Goal: Complete application form: Complete application form

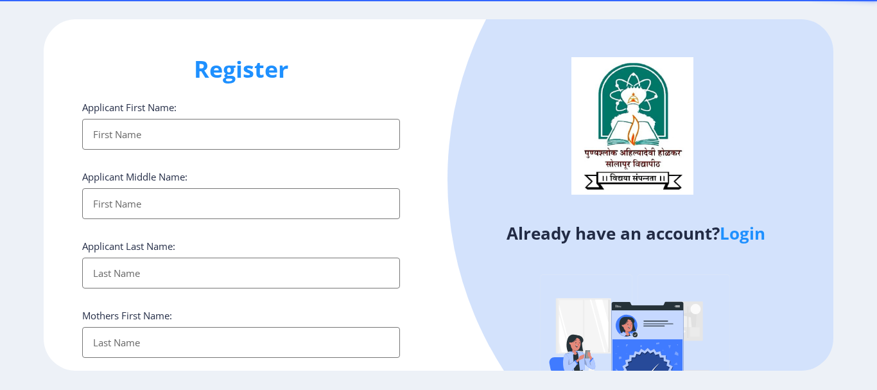
select select
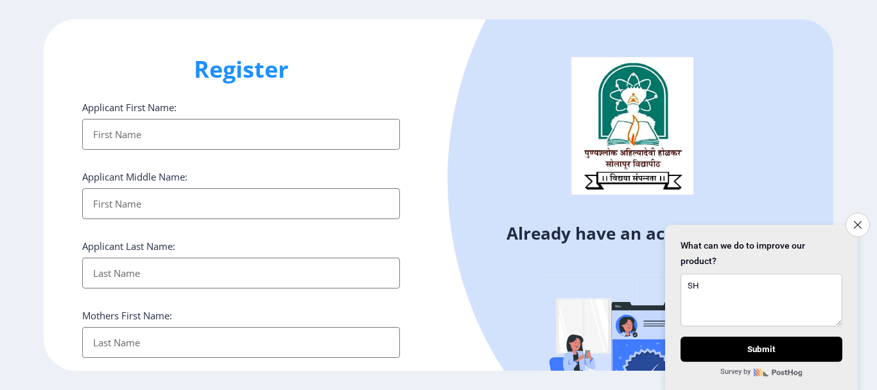
type textarea "SH"
click at [212, 137] on input "Applicant First Name:" at bounding box center [241, 134] width 318 height 31
type input "SHOBHA"
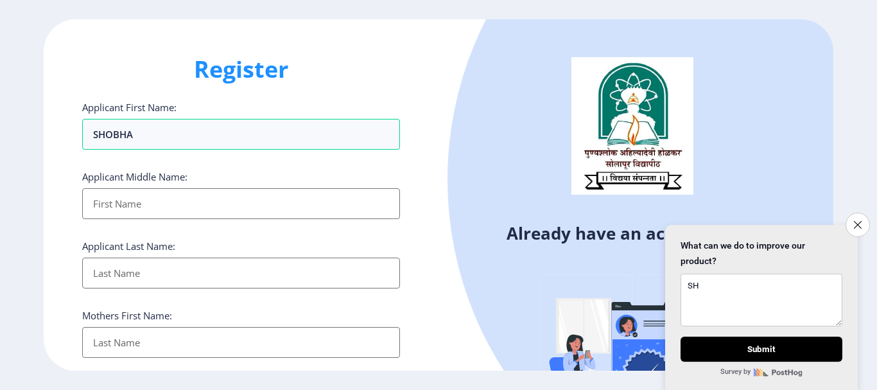
click at [187, 210] on input "Applicant First Name:" at bounding box center [241, 203] width 318 height 31
type input "[PERSON_NAME]"
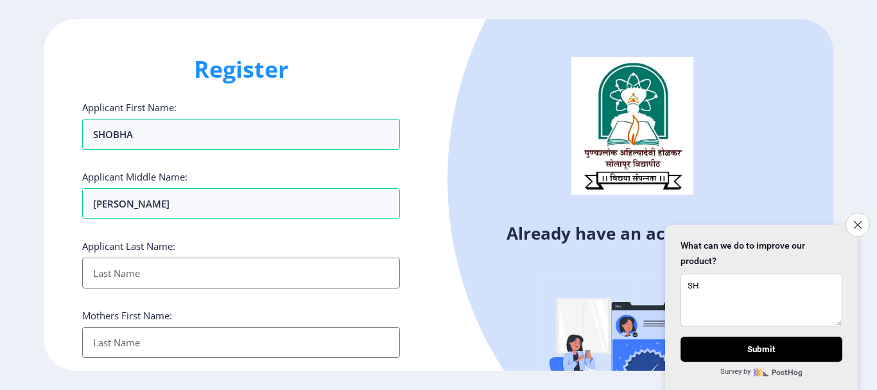
click at [172, 263] on input "Applicant First Name:" at bounding box center [241, 272] width 318 height 31
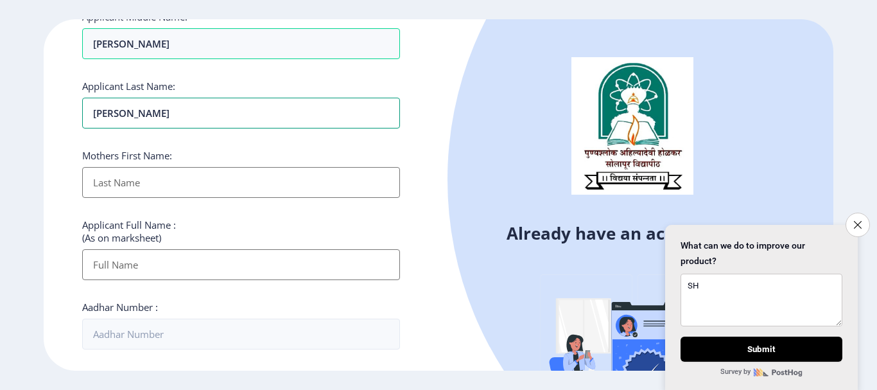
scroll to position [193, 0]
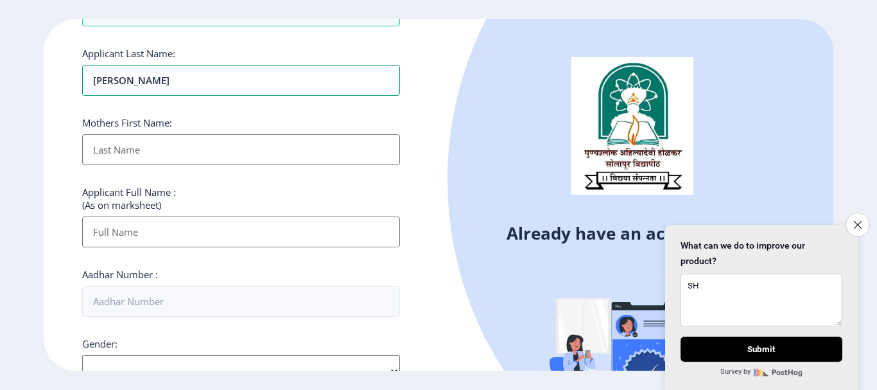
type input "[PERSON_NAME]"
click at [169, 156] on input "Applicant First Name:" at bounding box center [241, 149] width 318 height 31
type input "[PERSON_NAME]"
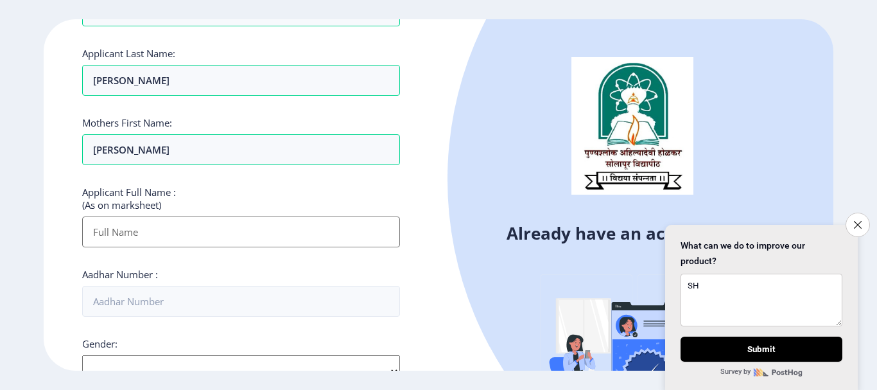
click at [185, 231] on input "Applicant First Name:" at bounding box center [241, 231] width 318 height 31
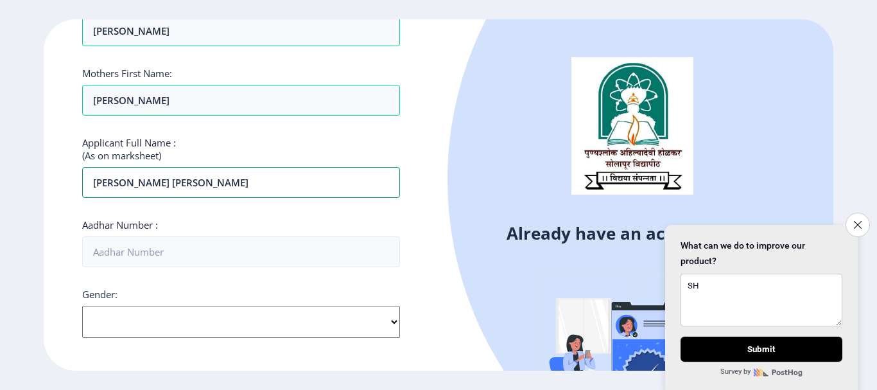
scroll to position [385, 0]
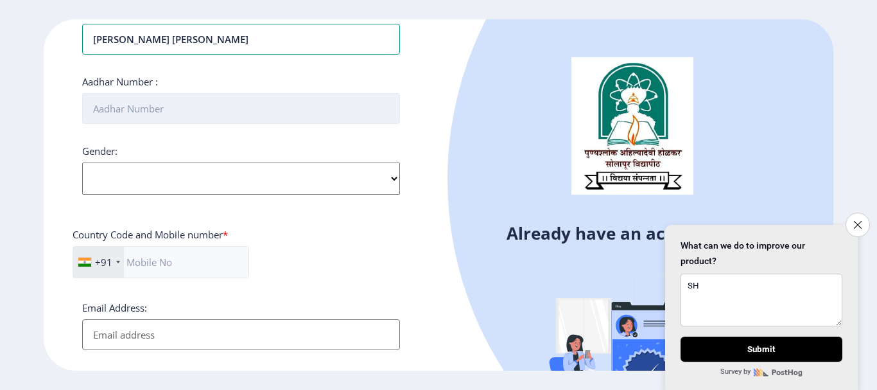
type input "[PERSON_NAME] [PERSON_NAME]"
click at [196, 114] on input "Aadhar Number :" at bounding box center [241, 108] width 318 height 31
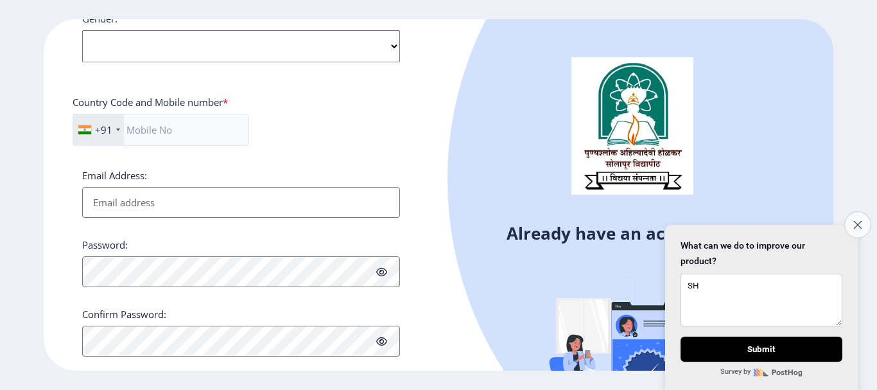
scroll to position [569, 0]
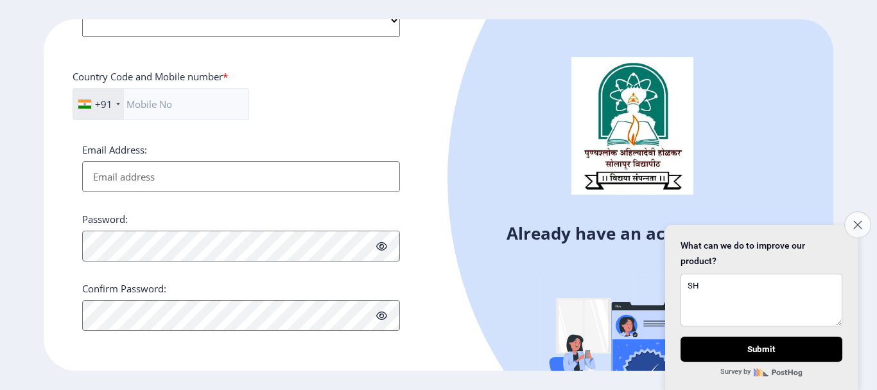
click at [861, 216] on button "Close survey" at bounding box center [857, 224] width 27 height 27
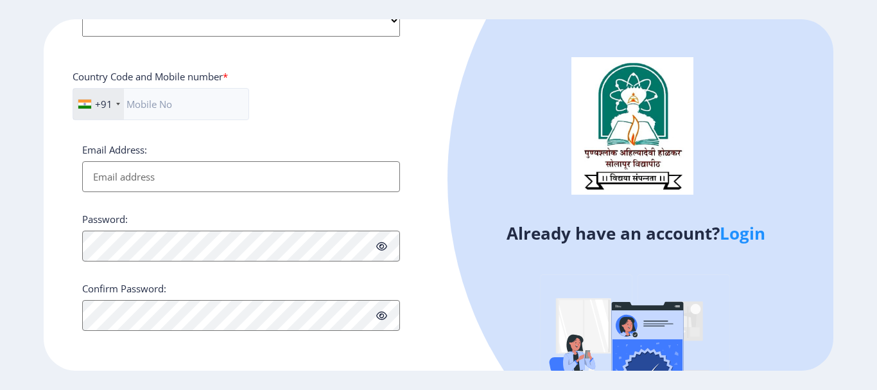
click at [455, 284] on div "Already have an account? Login" at bounding box center [635, 246] width 395 height 454
click at [368, 87] on div "Country Code and Mobile number *" at bounding box center [241, 79] width 337 height 18
click at [319, 164] on input "Email Address:" at bounding box center [241, 176] width 318 height 31
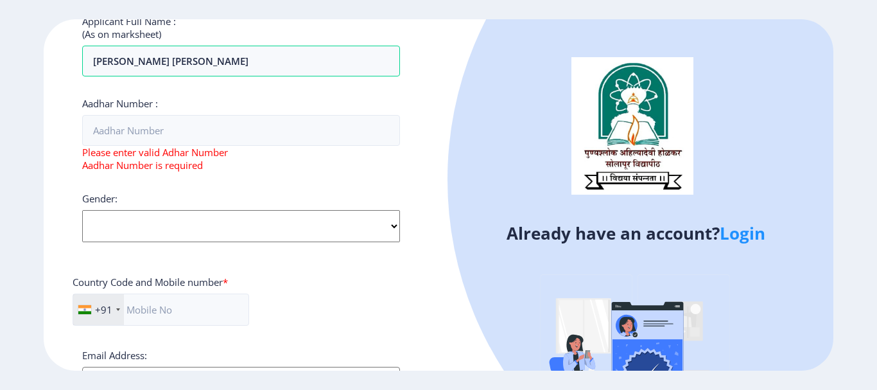
scroll to position [385, 0]
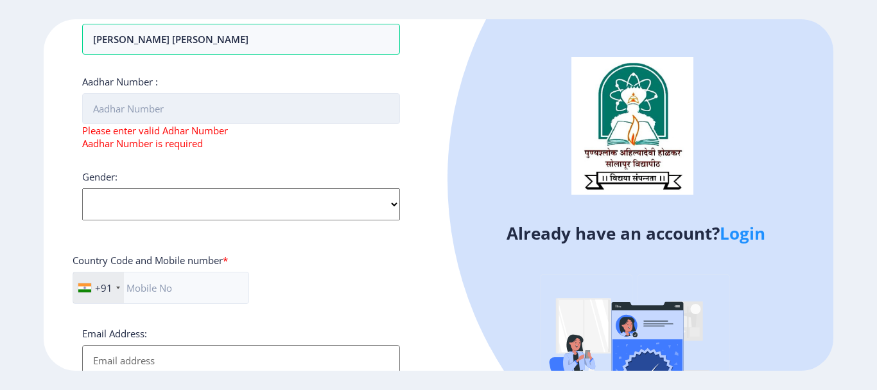
click at [261, 117] on input "Aadhar Number :" at bounding box center [241, 108] width 318 height 31
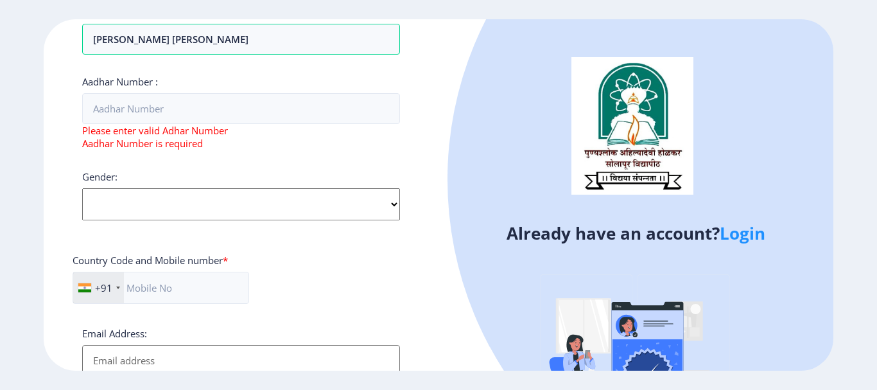
click at [395, 201] on select "Select Gender [DEMOGRAPHIC_DATA] [DEMOGRAPHIC_DATA] Other" at bounding box center [241, 204] width 318 height 32
select select "[DEMOGRAPHIC_DATA]"
click at [82, 188] on select "Select Gender [DEMOGRAPHIC_DATA] [DEMOGRAPHIC_DATA] Other" at bounding box center [241, 204] width 318 height 32
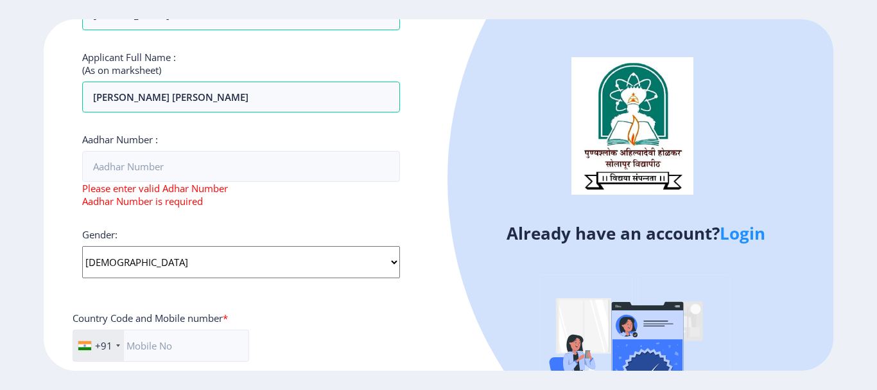
scroll to position [392, 0]
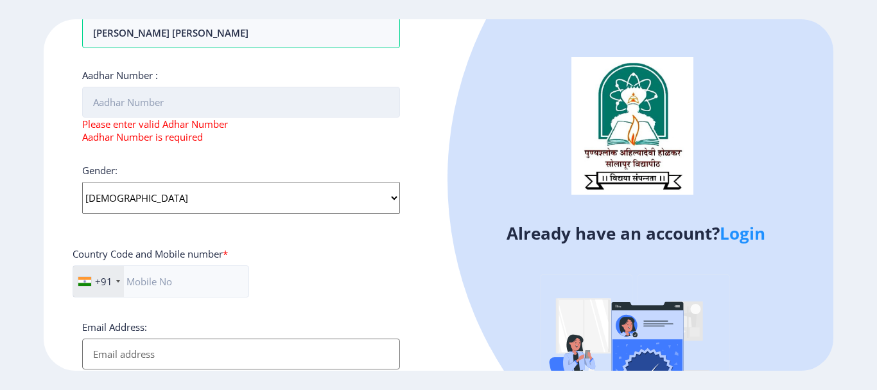
click at [198, 105] on input "Aadhar Number :" at bounding box center [241, 102] width 318 height 31
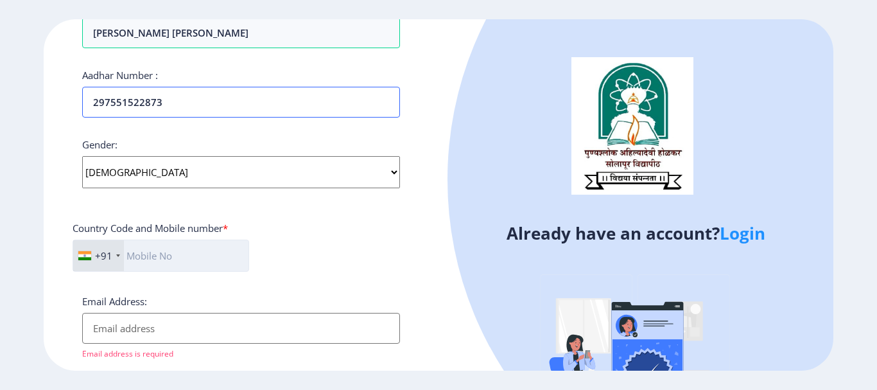
type input "297551522873"
click at [202, 252] on input "text" at bounding box center [161, 255] width 177 height 32
type input "9049920505"
click at [194, 327] on input "Email Address:" at bounding box center [241, 328] width 318 height 31
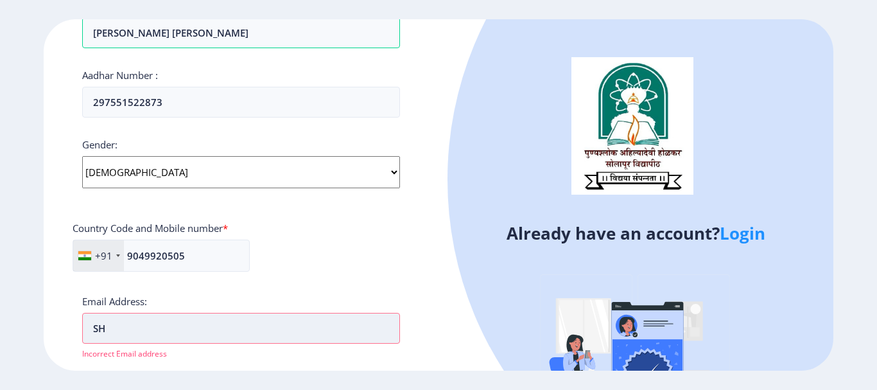
type input "S"
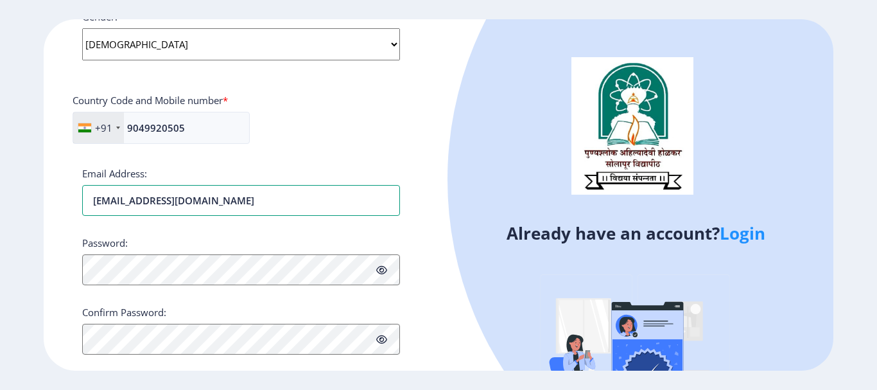
scroll to position [520, 0]
type input "[EMAIL_ADDRESS][DOMAIN_NAME]"
click at [381, 268] on icon at bounding box center [381, 269] width 11 height 10
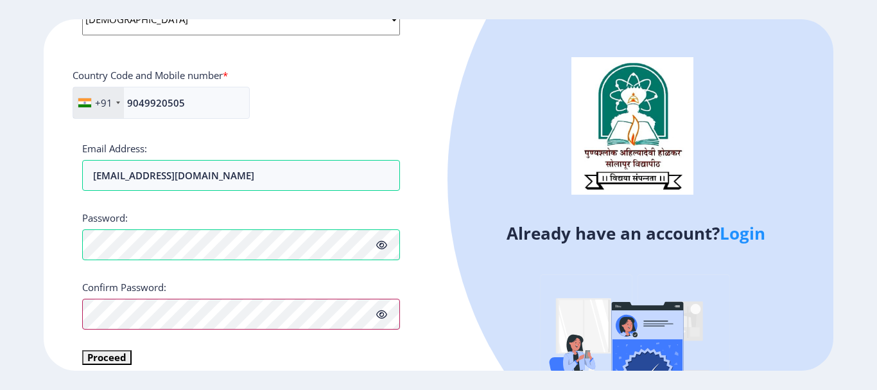
scroll to position [558, 0]
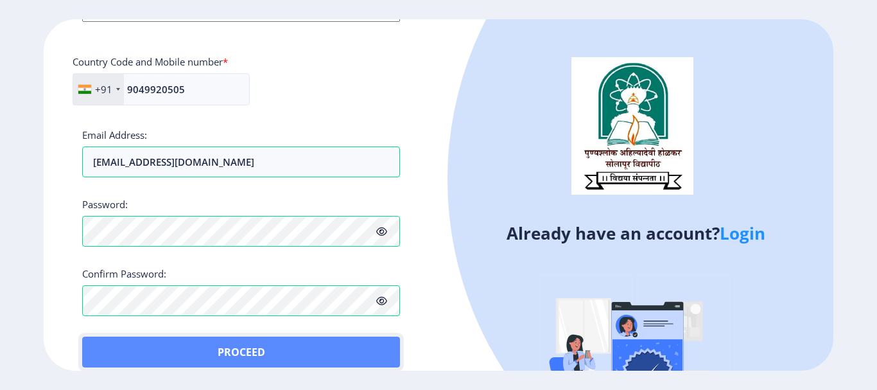
click at [101, 347] on button "Proceed" at bounding box center [241, 351] width 318 height 31
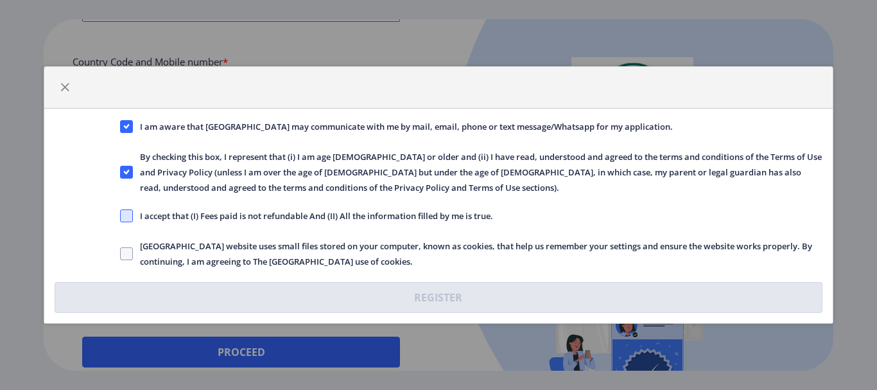
click at [129, 216] on span at bounding box center [126, 215] width 13 height 13
click at [121, 216] on input "I accept that (I) Fees paid is not refundable And (II) All the information fill…" at bounding box center [120, 216] width 1 height 1
checkbox input "true"
click at [131, 253] on span at bounding box center [126, 253] width 13 height 13
click at [121, 254] on input "[GEOGRAPHIC_DATA] website uses small files stored on your computer, known as co…" at bounding box center [120, 254] width 1 height 1
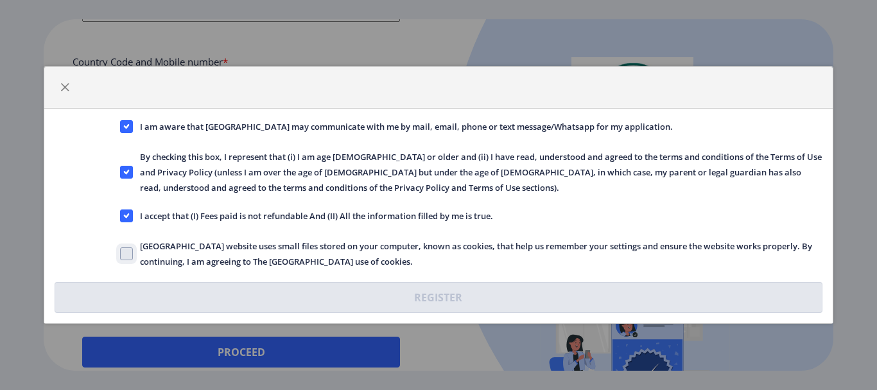
checkbox input "true"
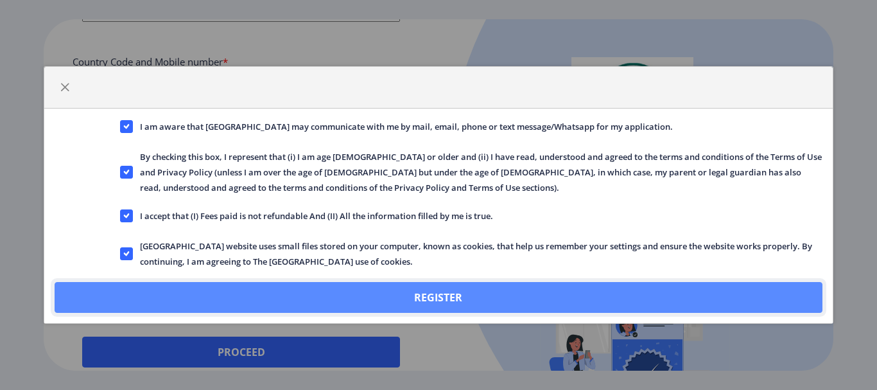
click at [352, 302] on button "Register" at bounding box center [438, 297] width 767 height 31
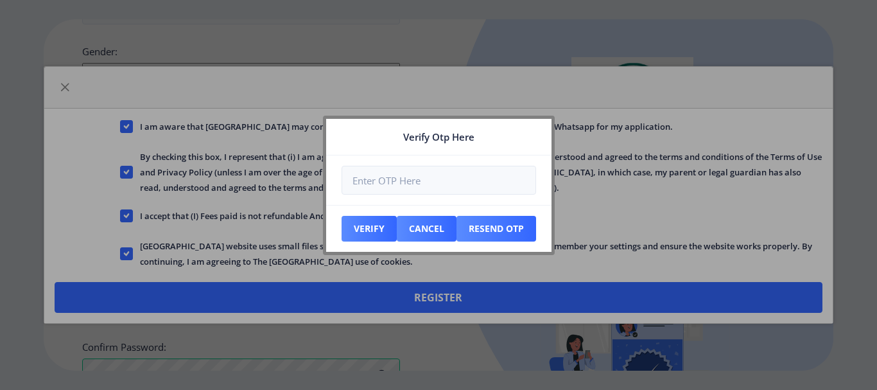
scroll to position [631, 0]
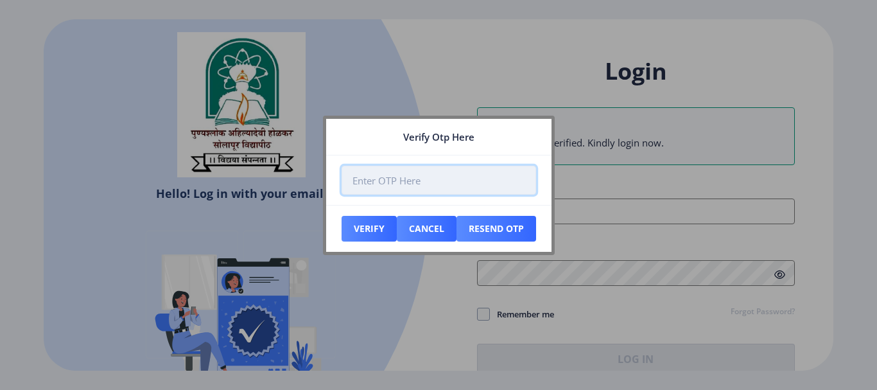
click at [465, 189] on input "number" at bounding box center [438, 180] width 194 height 29
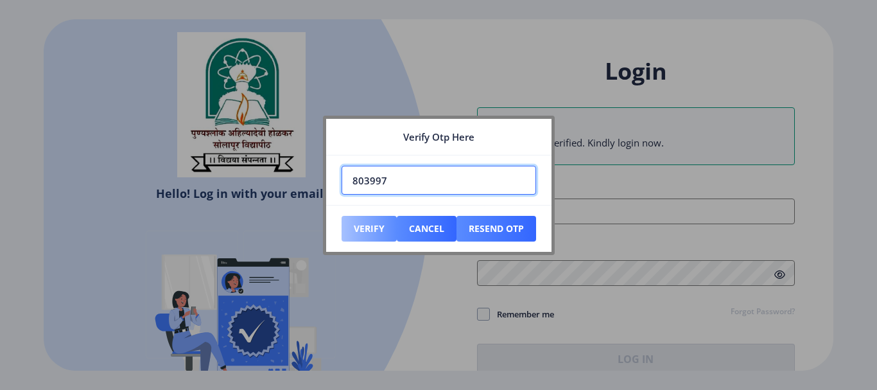
type input "803997"
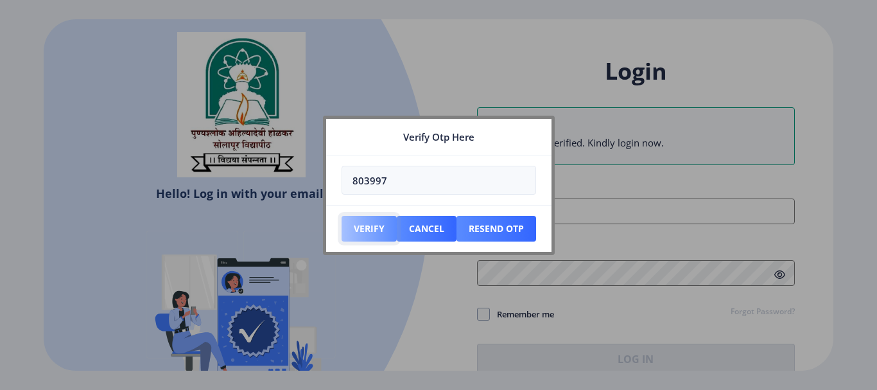
click at [366, 227] on button "Verify" at bounding box center [368, 229] width 55 height 26
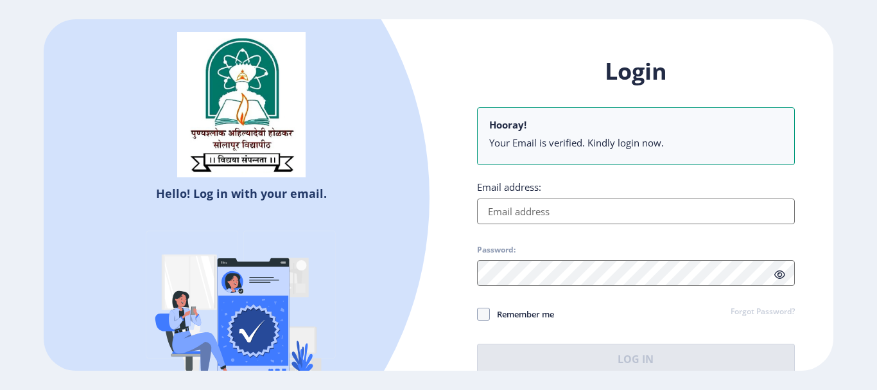
click at [551, 209] on input "Email address:" at bounding box center [636, 211] width 318 height 26
type input "[EMAIL_ADDRESS][DOMAIN_NAME]"
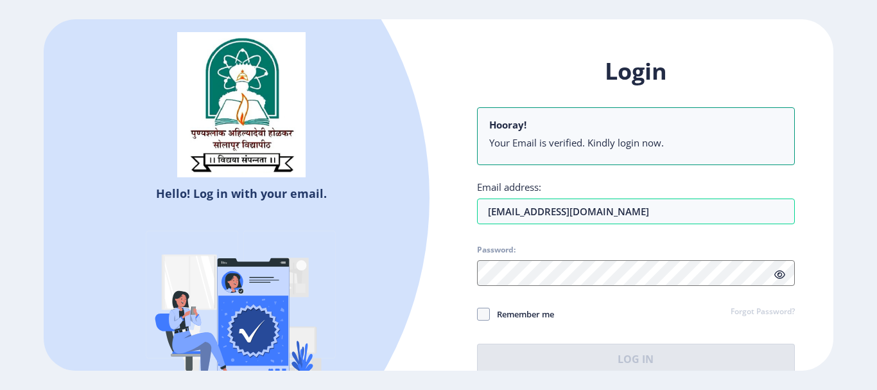
click at [777, 273] on div at bounding box center [636, 273] width 318 height 26
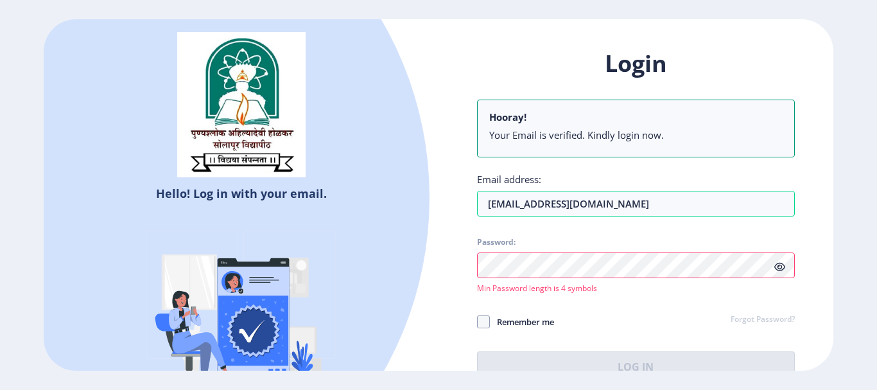
click at [779, 266] on icon at bounding box center [779, 267] width 11 height 10
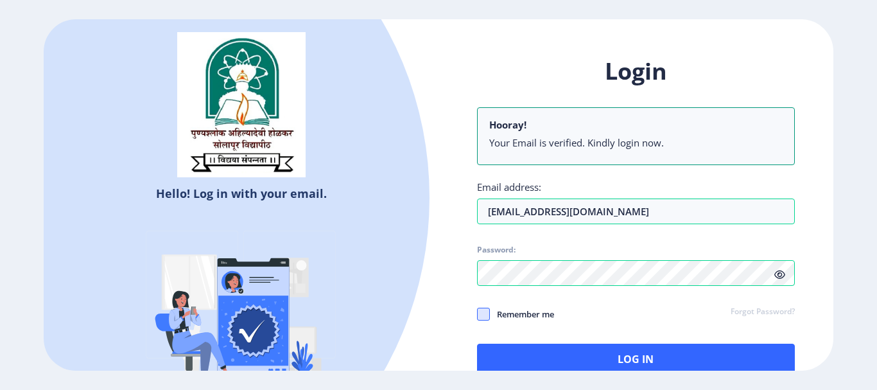
click at [486, 316] on span at bounding box center [483, 313] width 13 height 13
click at [478, 314] on input "Remember me" at bounding box center [477, 313] width 1 height 1
checkbox input "true"
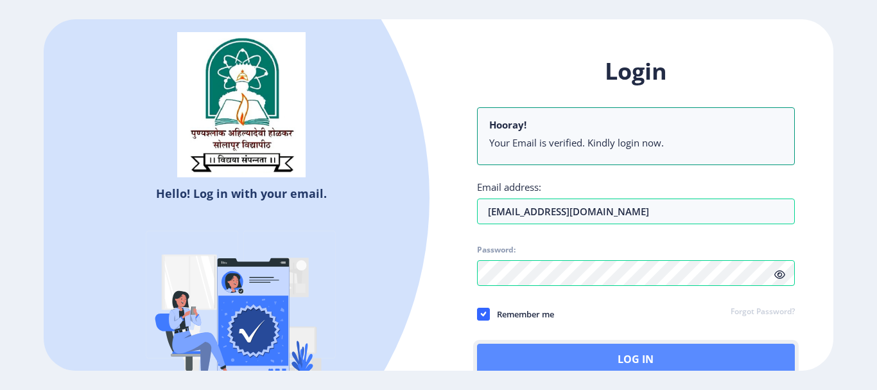
click at [544, 349] on button "Log In" at bounding box center [636, 358] width 318 height 31
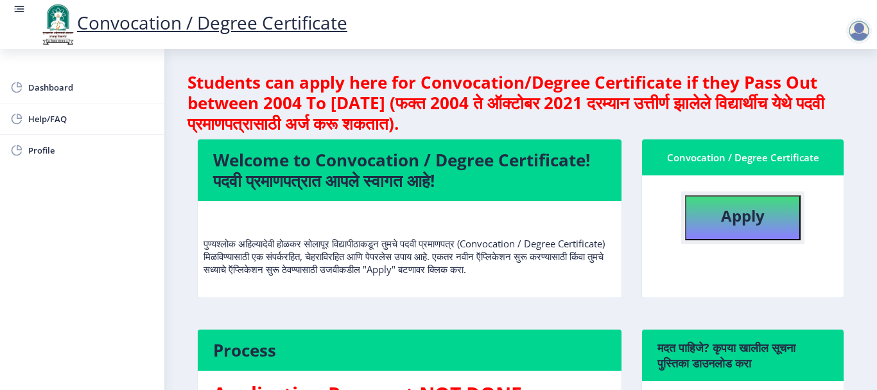
click at [761, 203] on button "Apply" at bounding box center [743, 217] width 116 height 45
select select
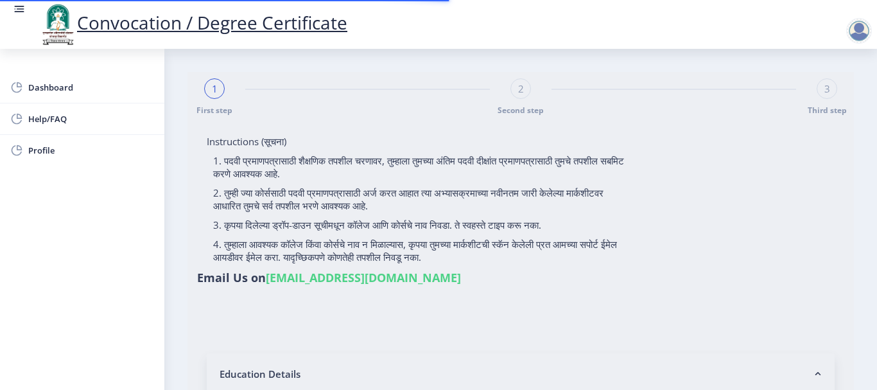
type input "[PERSON_NAME] [PERSON_NAME]"
type input "[PERSON_NAME]"
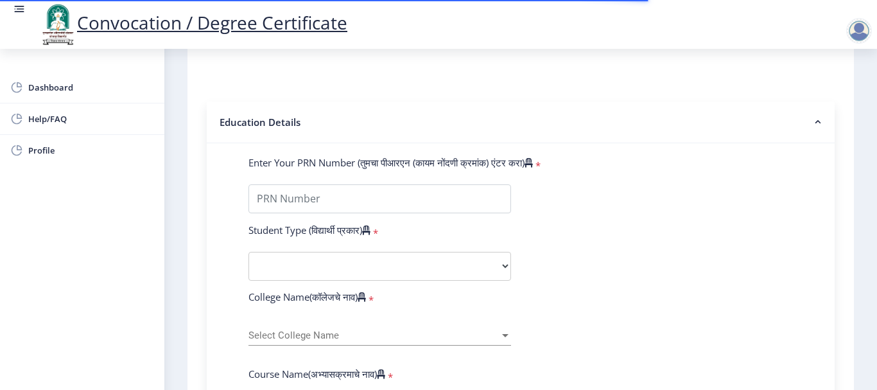
scroll to position [257, 0]
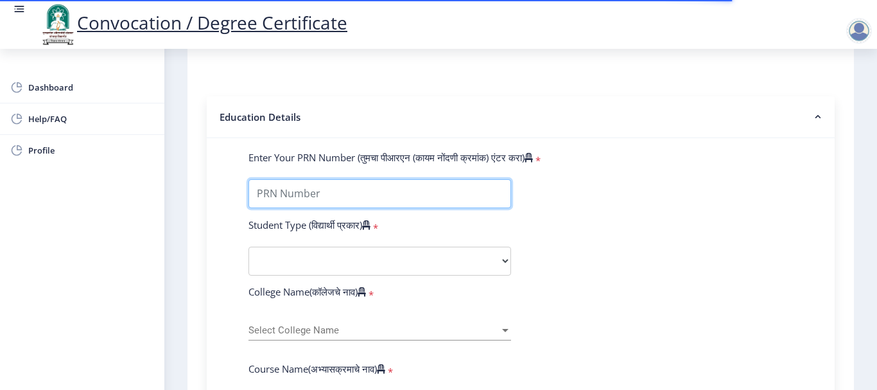
click at [386, 192] on input "Enter Your PRN Number (तुमचा पीआरएन (कायम नोंदणी क्रमांक) एंटर करा)" at bounding box center [379, 193] width 263 height 29
type input "1100001872"
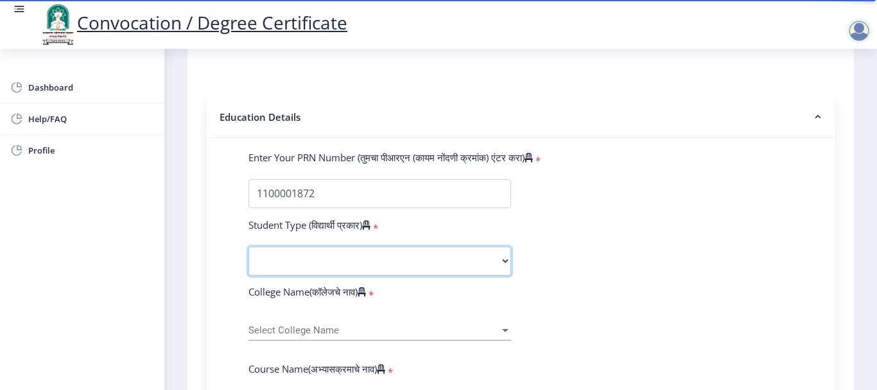
click at [362, 250] on select "Select Student Type Regular External" at bounding box center [379, 260] width 263 height 29
select select "Regular"
click at [248, 246] on select "Select Student Type Regular External" at bounding box center [379, 260] width 263 height 29
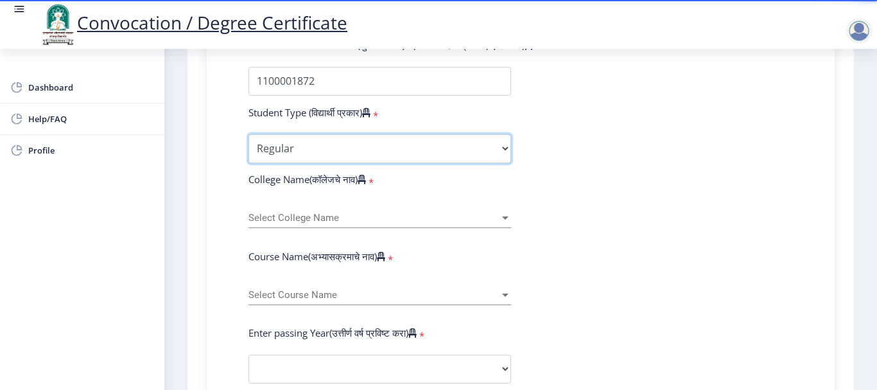
scroll to position [385, 0]
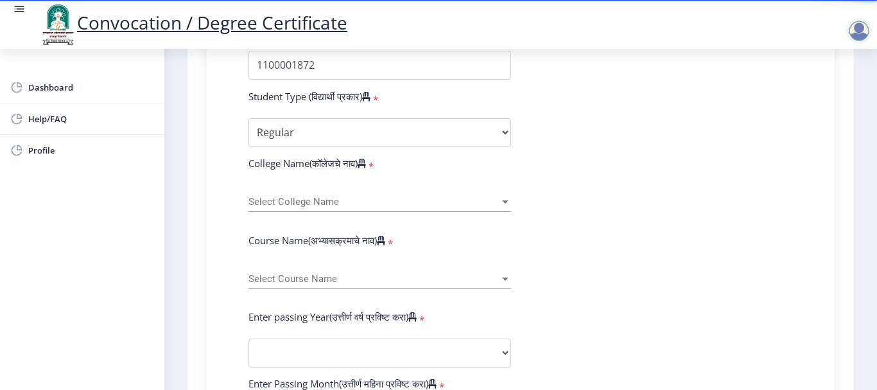
click at [295, 194] on div "Select College Name Select College Name" at bounding box center [379, 198] width 263 height 27
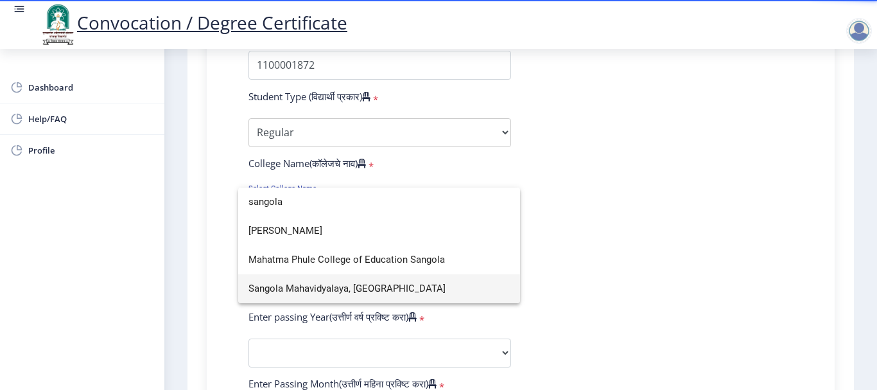
type input "sangola"
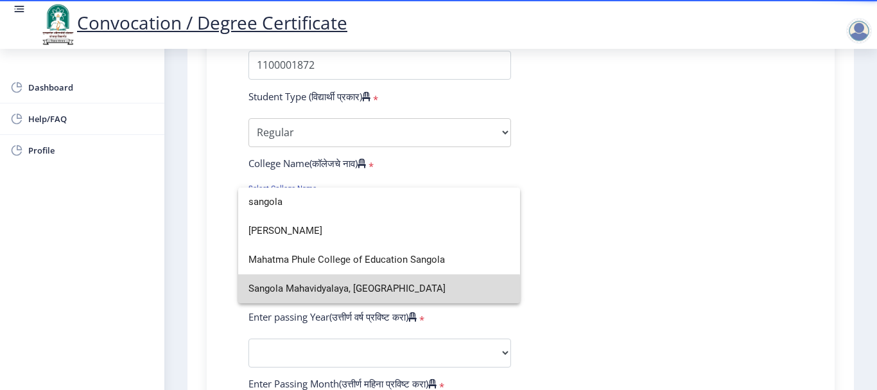
click at [327, 293] on span "Sangola Mahavidyalaya, [GEOGRAPHIC_DATA]" at bounding box center [378, 288] width 261 height 29
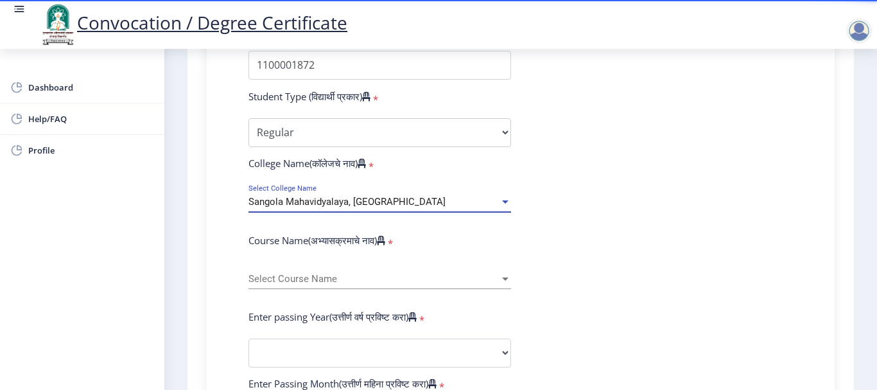
click at [340, 281] on span "Select Course Name" at bounding box center [373, 278] width 251 height 11
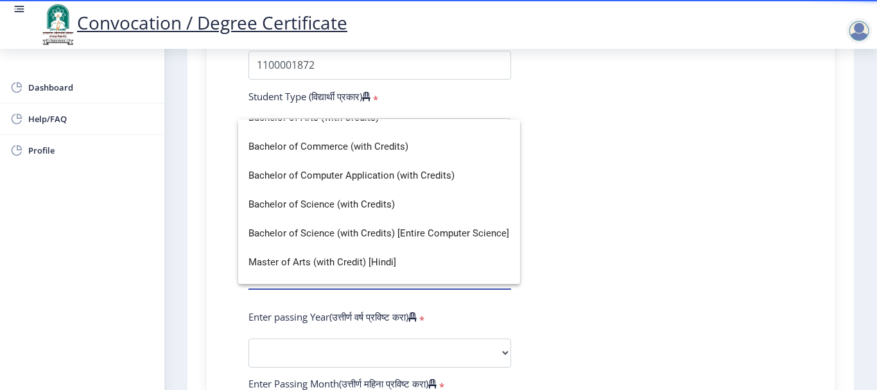
scroll to position [0, 0]
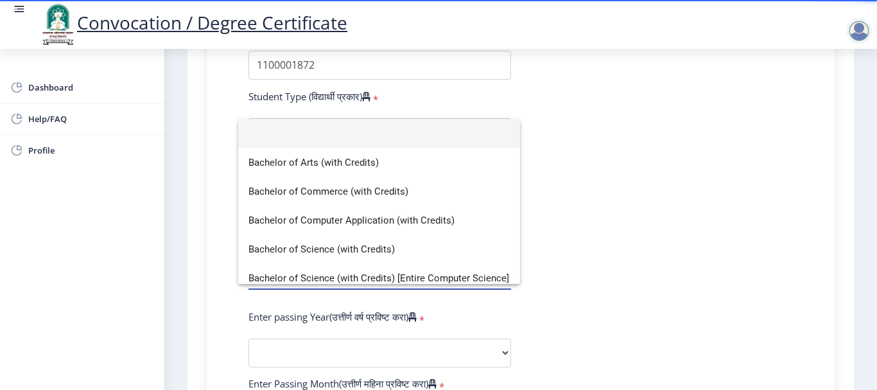
click at [553, 121] on div at bounding box center [438, 195] width 877 height 390
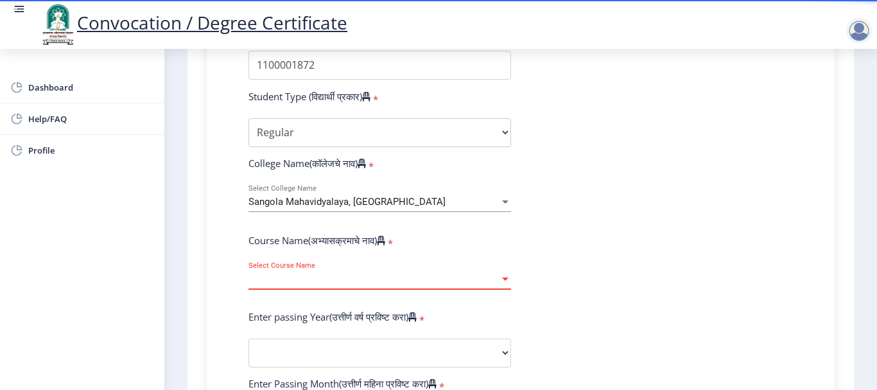
click at [354, 282] on span "Select Course Name" at bounding box center [373, 278] width 251 height 11
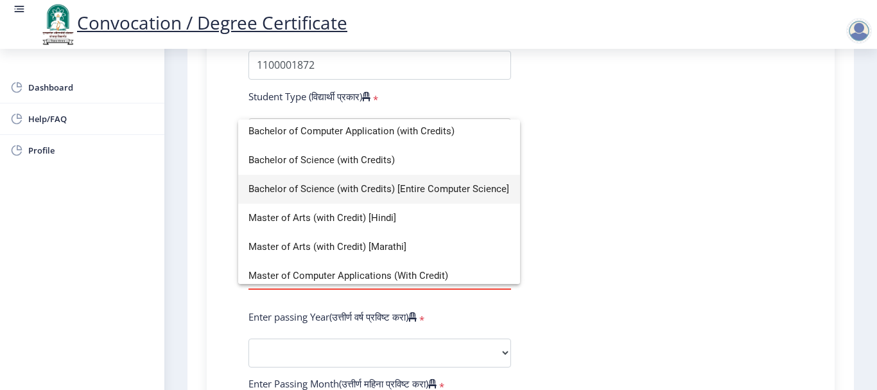
scroll to position [25, 0]
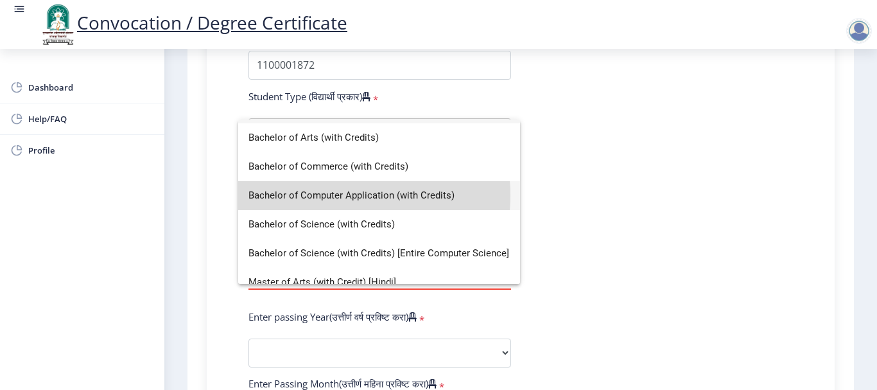
click at [328, 195] on span "Bachelor of Computer Application (with Credits)" at bounding box center [378, 195] width 261 height 29
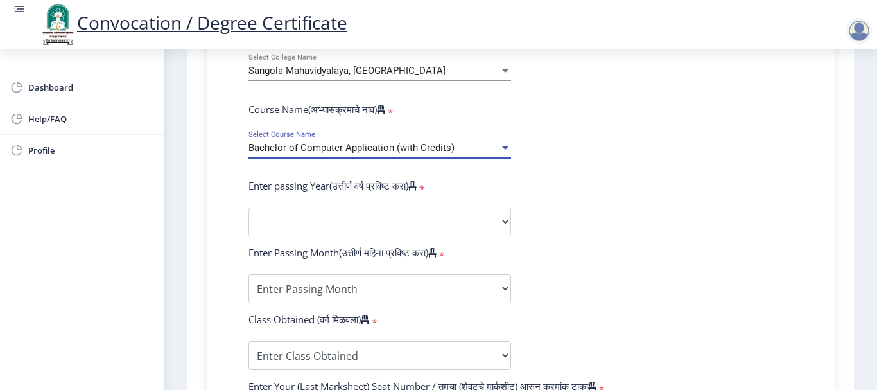
scroll to position [578, 0]
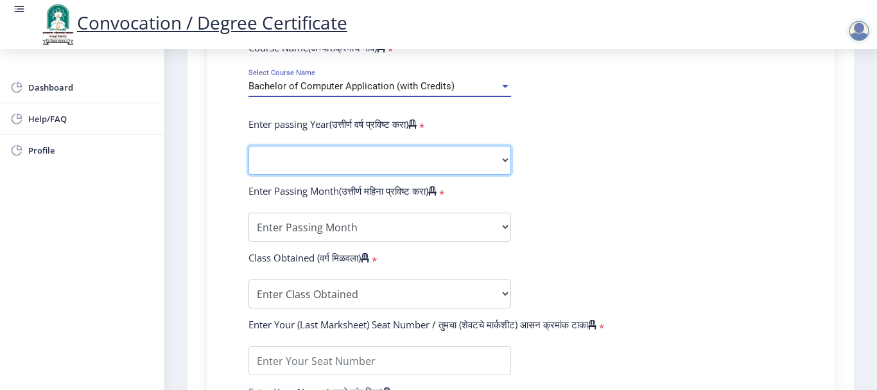
click at [296, 160] on select "2025 2024 2023 2022 2021 2020 2019 2018 2017 2016 2015 2014 2013 2012 2011 2010…" at bounding box center [379, 160] width 263 height 29
select select "2014"
click at [248, 146] on select "2025 2024 2023 2022 2021 2020 2019 2018 2017 2016 2015 2014 2013 2012 2011 2010…" at bounding box center [379, 160] width 263 height 29
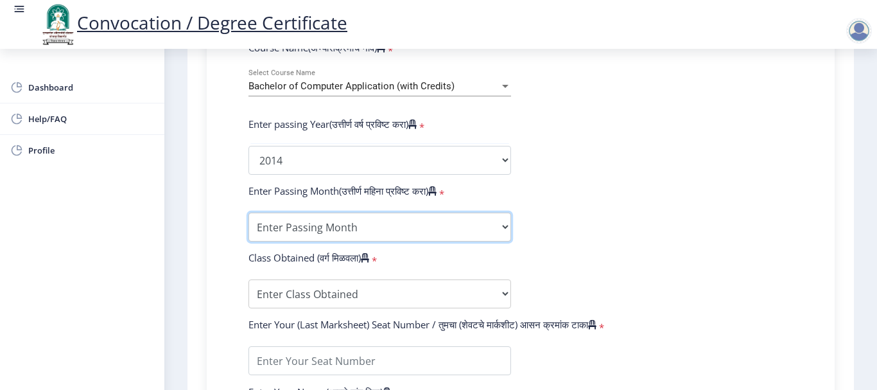
click at [321, 234] on select "Enter Passing Month March April May October November December" at bounding box center [379, 226] width 263 height 29
select select "March"
click at [248, 212] on select "Enter Passing Month March April May October November December" at bounding box center [379, 226] width 263 height 29
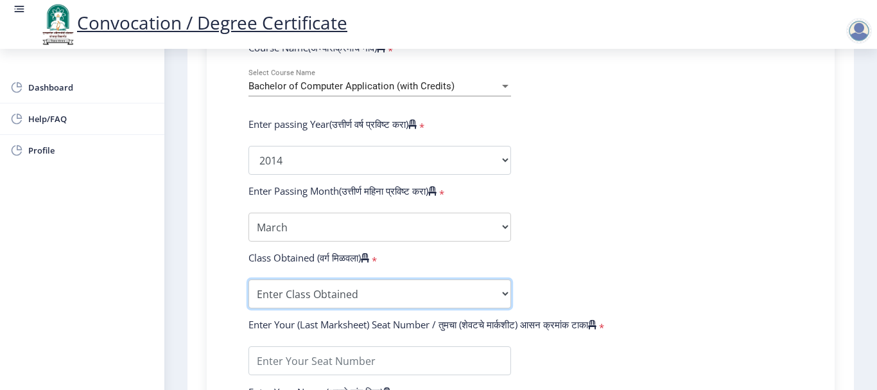
click at [300, 295] on select "Enter Class Obtained FIRST CLASS WITH DISTINCTION FIRST CLASS HIGHER SECOND CLA…" at bounding box center [379, 293] width 263 height 29
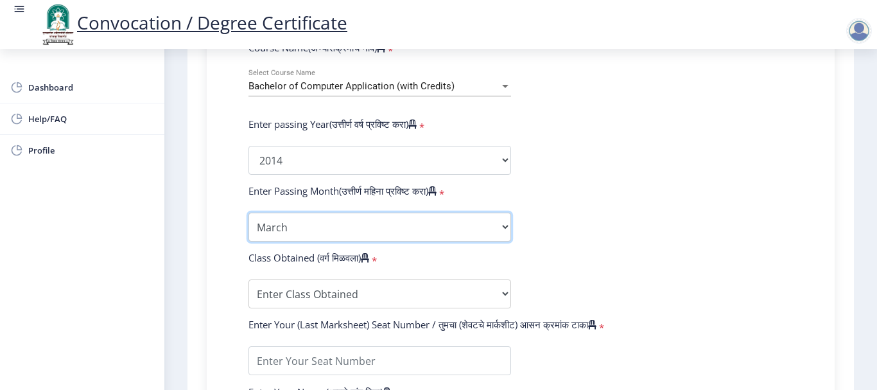
click at [300, 225] on select "Enter Passing Month March April May October November December" at bounding box center [379, 226] width 263 height 29
click at [248, 212] on select "Enter Passing Month March April May October November December" at bounding box center [379, 226] width 263 height 29
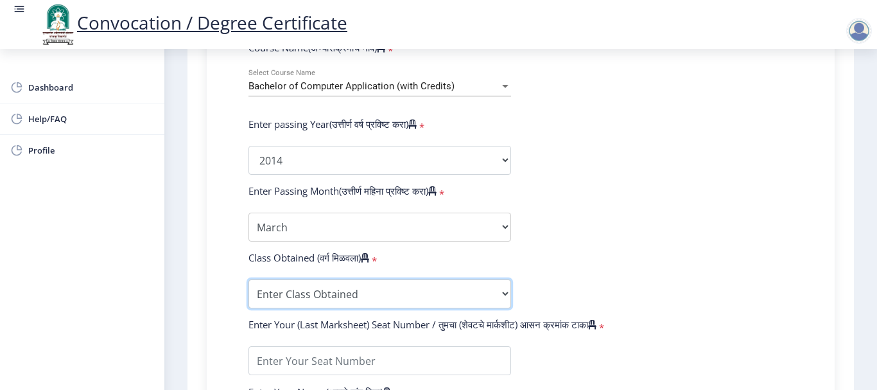
click at [295, 302] on select "Enter Class Obtained FIRST CLASS WITH DISTINCTION FIRST CLASS HIGHER SECOND CLA…" at bounding box center [379, 293] width 263 height 29
click at [206, 175] on div "Instructions (सूचना) 1. पदवी प्रमाणपत्रासाठी शैक्षणिक तपशील चरणावर, तुम्हाला तु…" at bounding box center [520, 82] width 653 height 1077
click at [318, 294] on select "Enter Class Obtained FIRST CLASS WITH DISTINCTION FIRST CLASS HIGHER SECOND CLA…" at bounding box center [379, 293] width 263 height 29
click at [248, 279] on select "Enter Class Obtained FIRST CLASS WITH DISTINCTION FIRST CLASS HIGHER SECOND CLA…" at bounding box center [379, 293] width 263 height 29
click at [377, 291] on select "Enter Class Obtained FIRST CLASS WITH DISTINCTION FIRST CLASS HIGHER SECOND CLA…" at bounding box center [379, 293] width 263 height 29
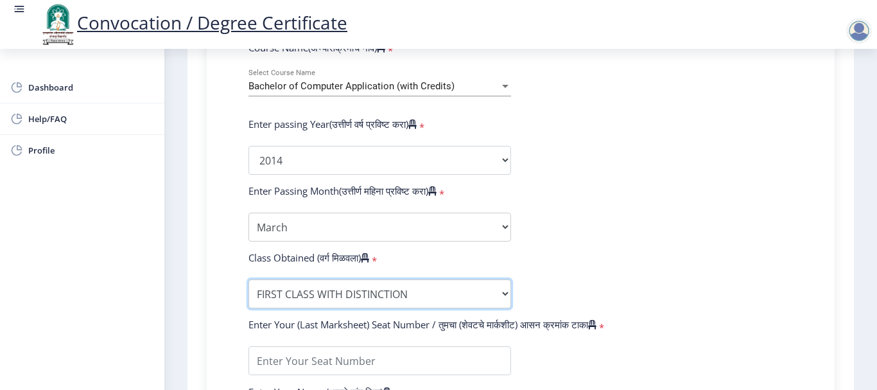
select select "FIRST CLASS"
click at [248, 279] on select "Enter Class Obtained FIRST CLASS WITH DISTINCTION FIRST CLASS HIGHER SECOND CLA…" at bounding box center [379, 293] width 263 height 29
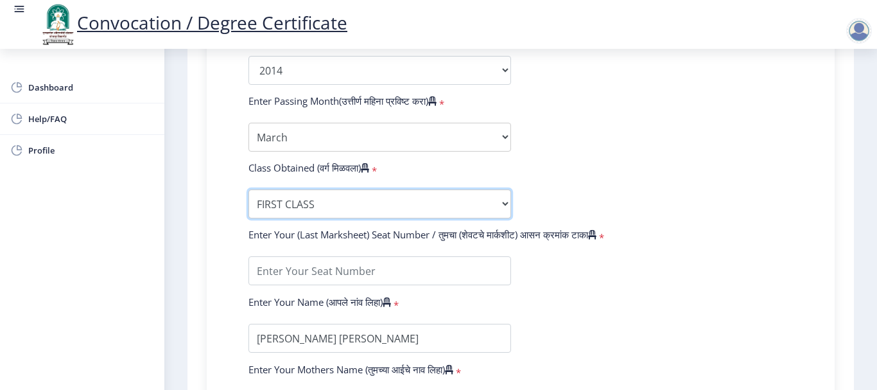
scroll to position [706, 0]
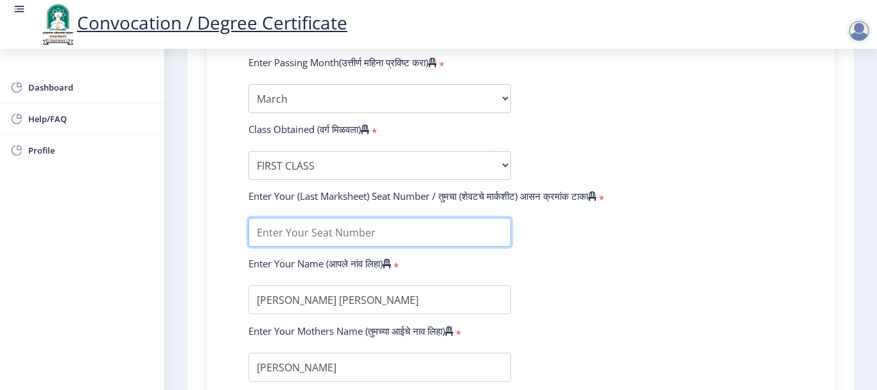
click at [353, 235] on input "textarea" at bounding box center [379, 232] width 263 height 29
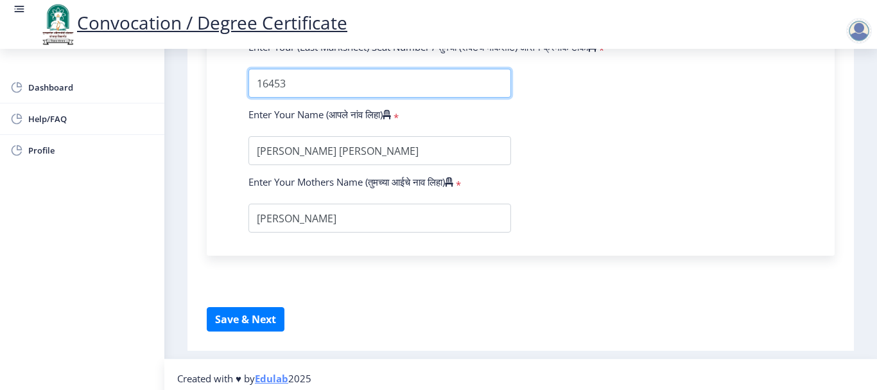
scroll to position [863, 0]
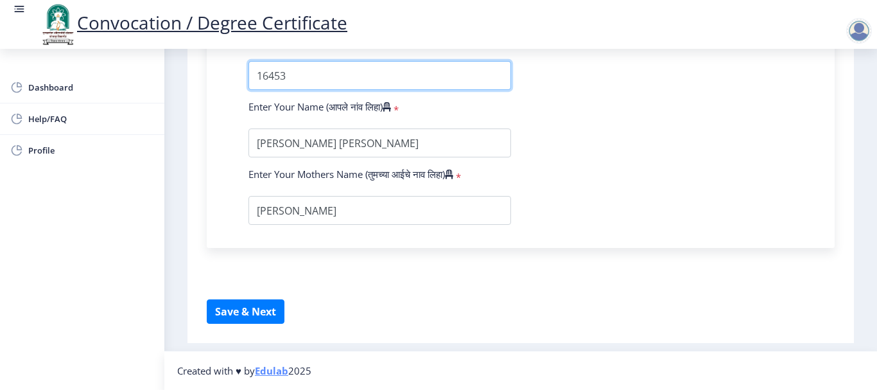
click at [264, 72] on input "textarea" at bounding box center [379, 75] width 263 height 29
type input "10453"
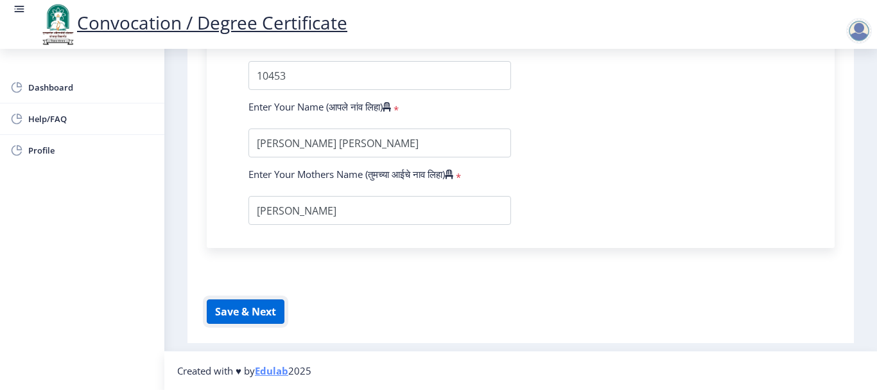
click at [254, 309] on button "Save & Next" at bounding box center [246, 311] width 78 height 24
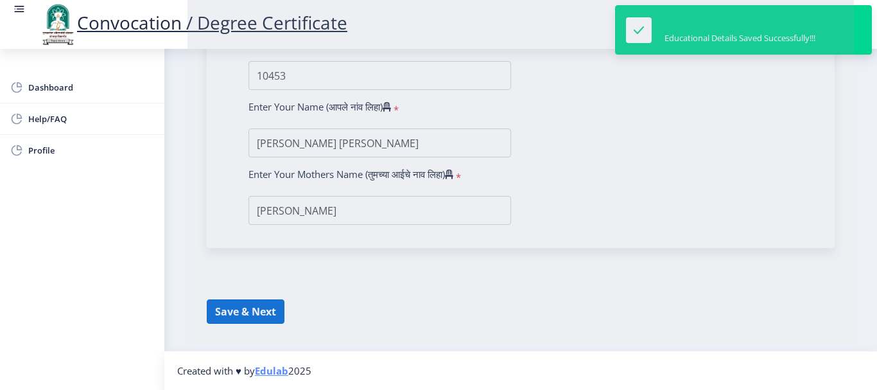
select select
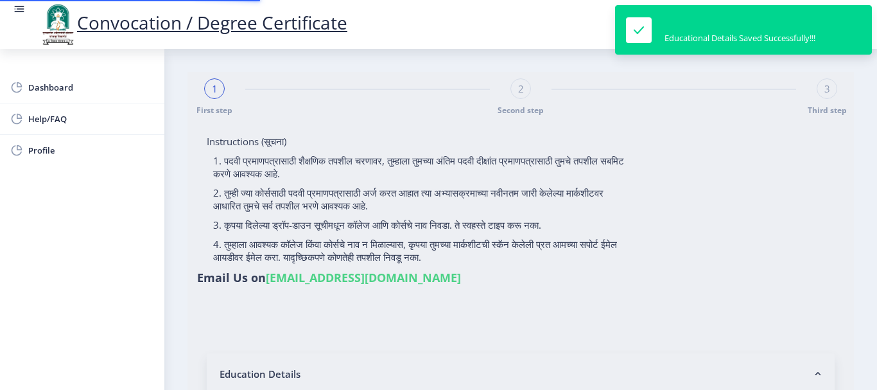
type input "[PERSON_NAME] [PERSON_NAME]"
type input "[PERSON_NAME]"
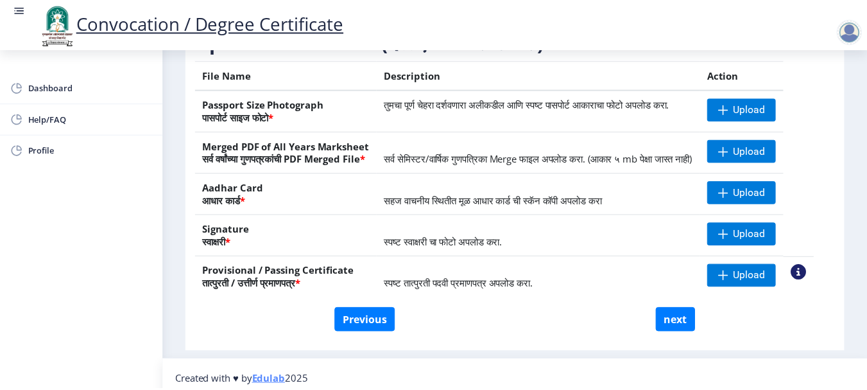
scroll to position [259, 0]
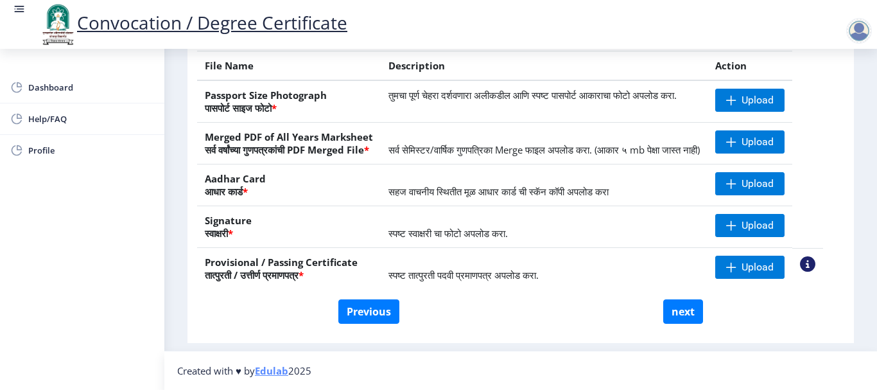
click at [815, 263] on nb-action at bounding box center [807, 263] width 15 height 15
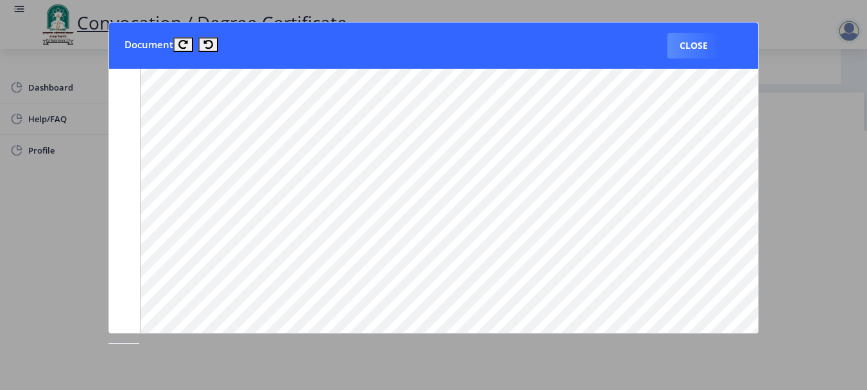
scroll to position [513, 0]
click at [696, 43] on button "Close" at bounding box center [694, 46] width 53 height 26
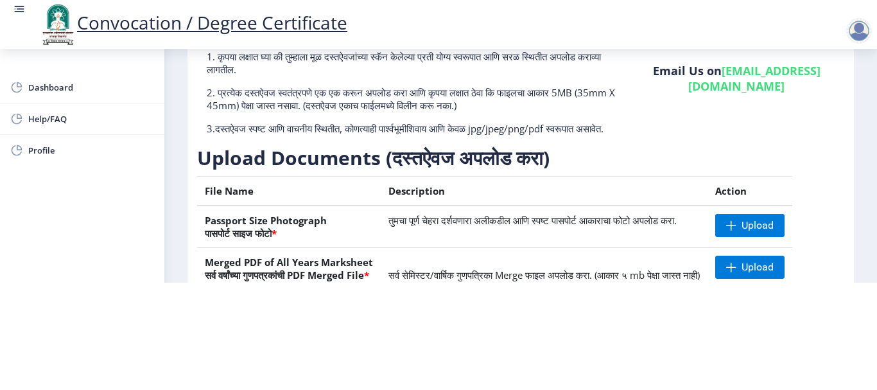
scroll to position [0, 0]
